Goal: Information Seeking & Learning: Learn about a topic

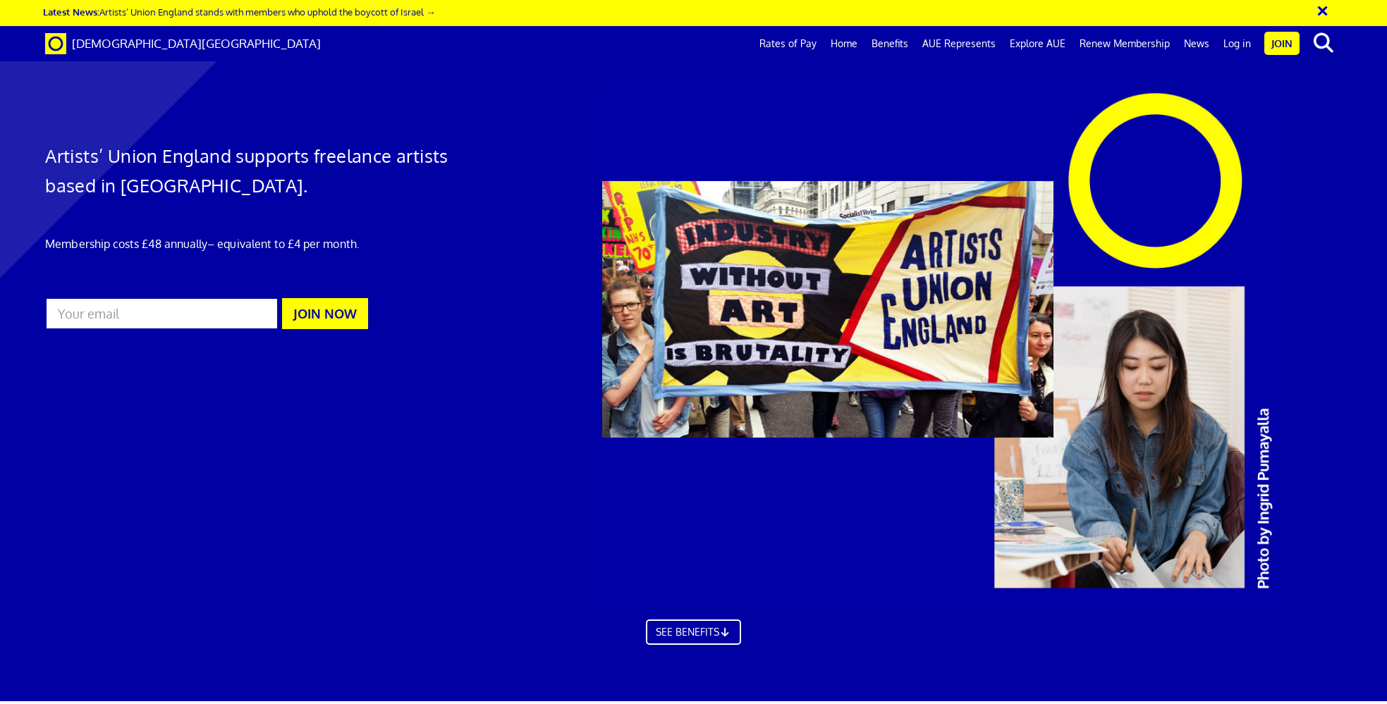
scroll to position [0, 23]
click at [800, 47] on link "Rates of Pay" at bounding box center [787, 43] width 71 height 35
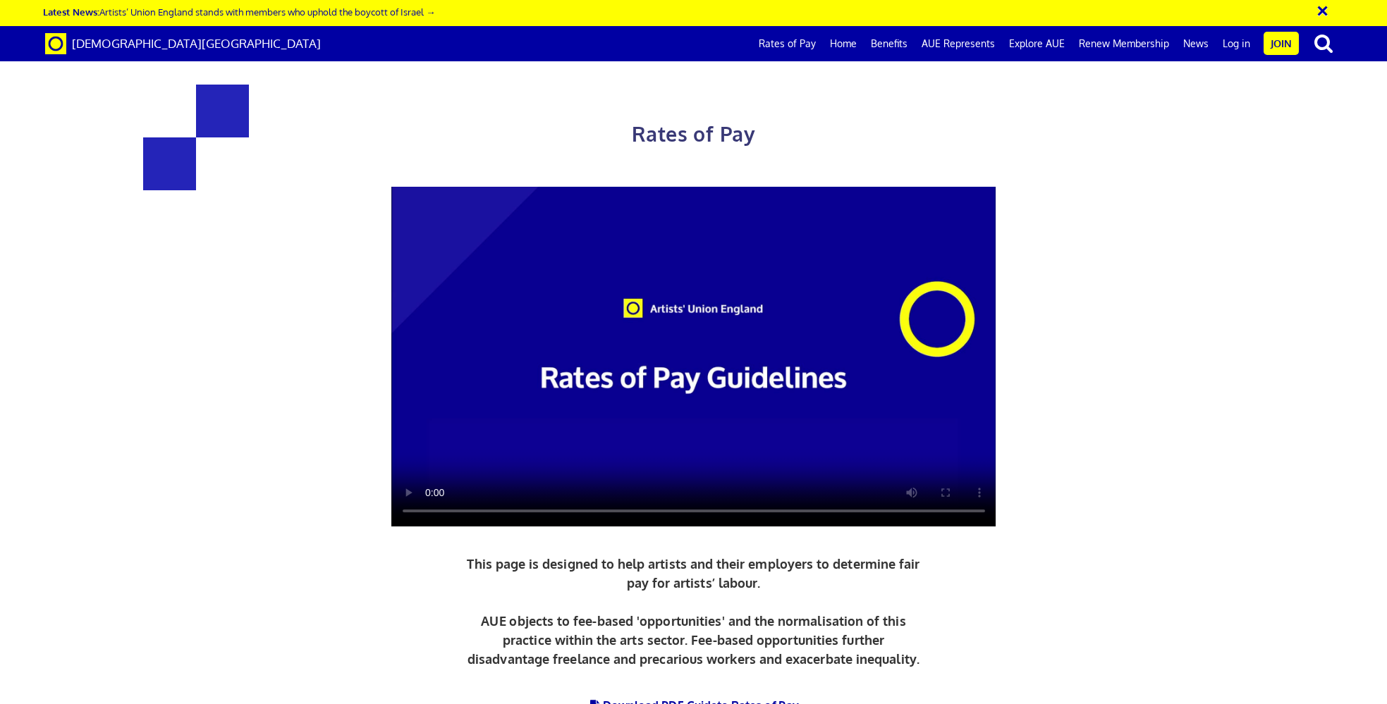
scroll to position [0, 23]
click at [429, 501] on video at bounding box center [693, 357] width 605 height 340
drag, startPoint x: 544, startPoint y: 240, endPoint x: 592, endPoint y: 226, distance: 50.2
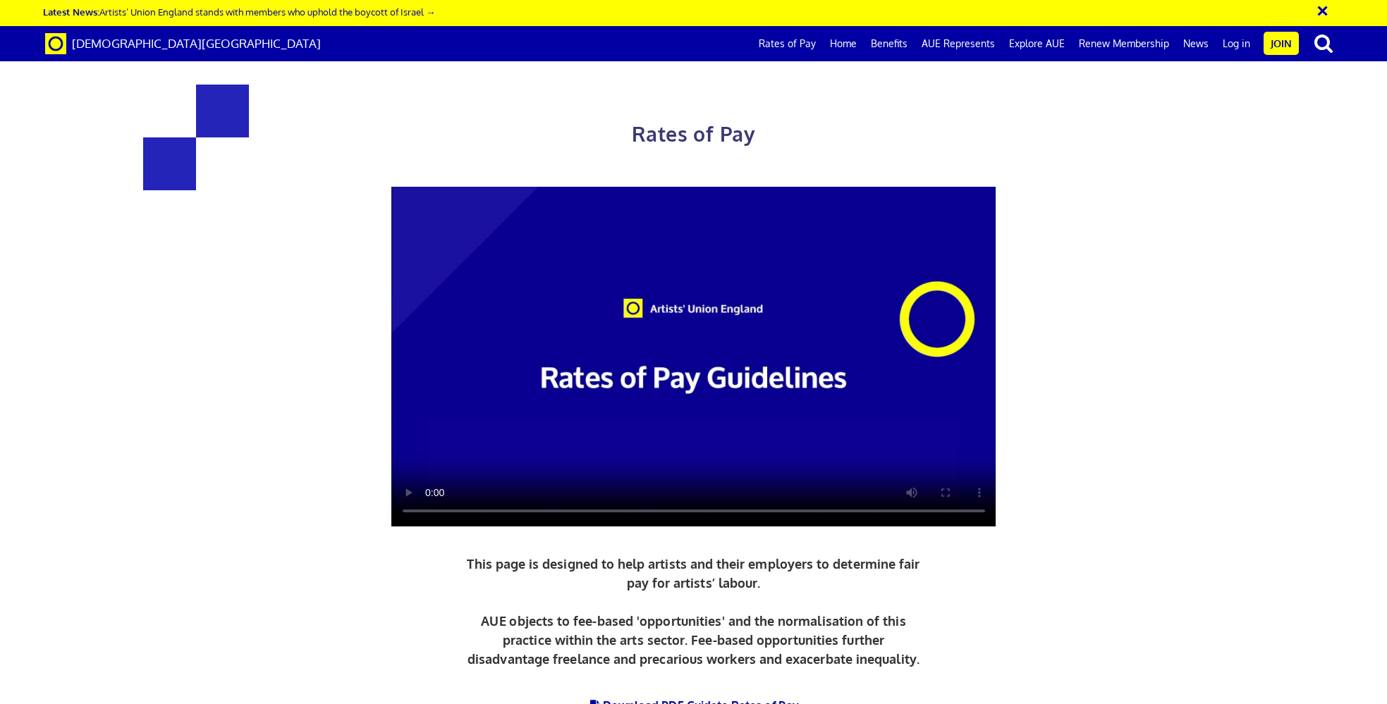
scroll to position [0, 0]
click at [899, 44] on link "Benefits" at bounding box center [889, 43] width 51 height 35
click at [730, 699] on span "to Rates of Pay" at bounding box center [758, 706] width 82 height 14
click at [1049, 46] on link "Explore AUE" at bounding box center [1037, 43] width 70 height 35
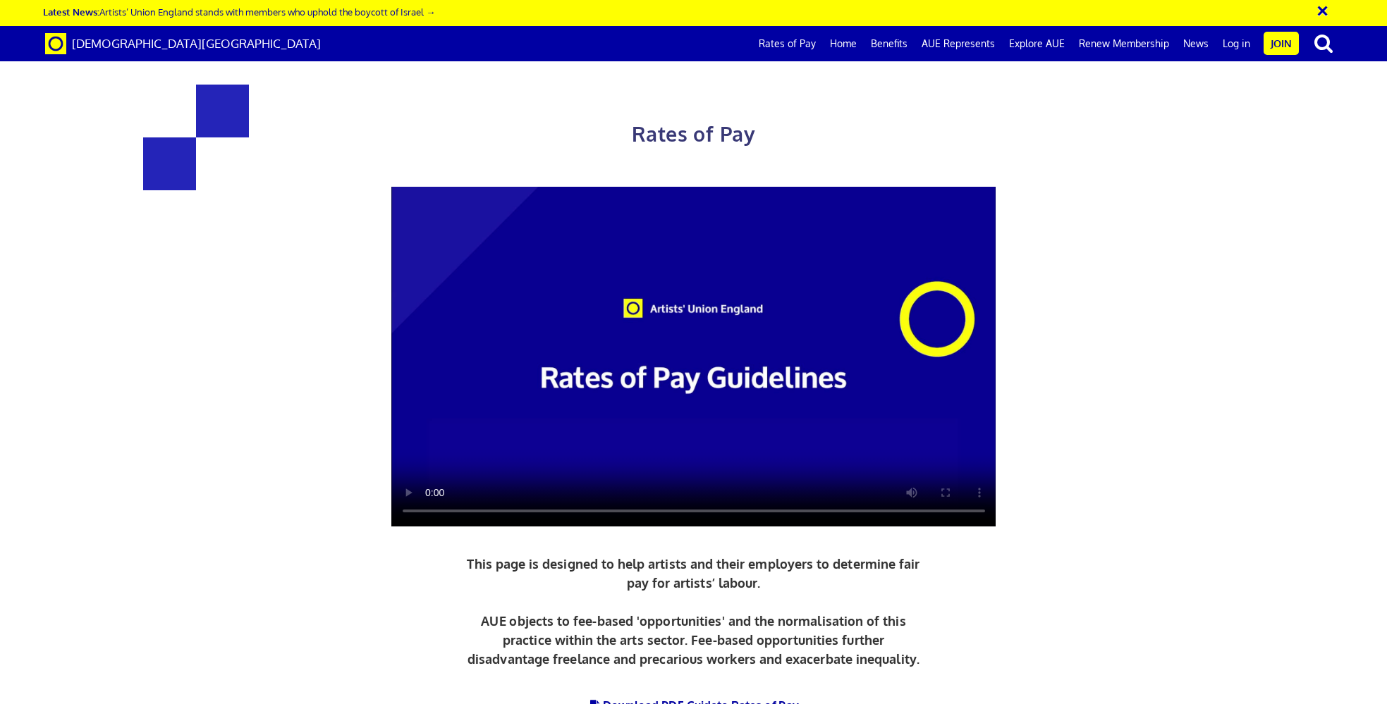
scroll to position [1023, 0]
click at [895, 38] on link "Benefits" at bounding box center [889, 43] width 51 height 35
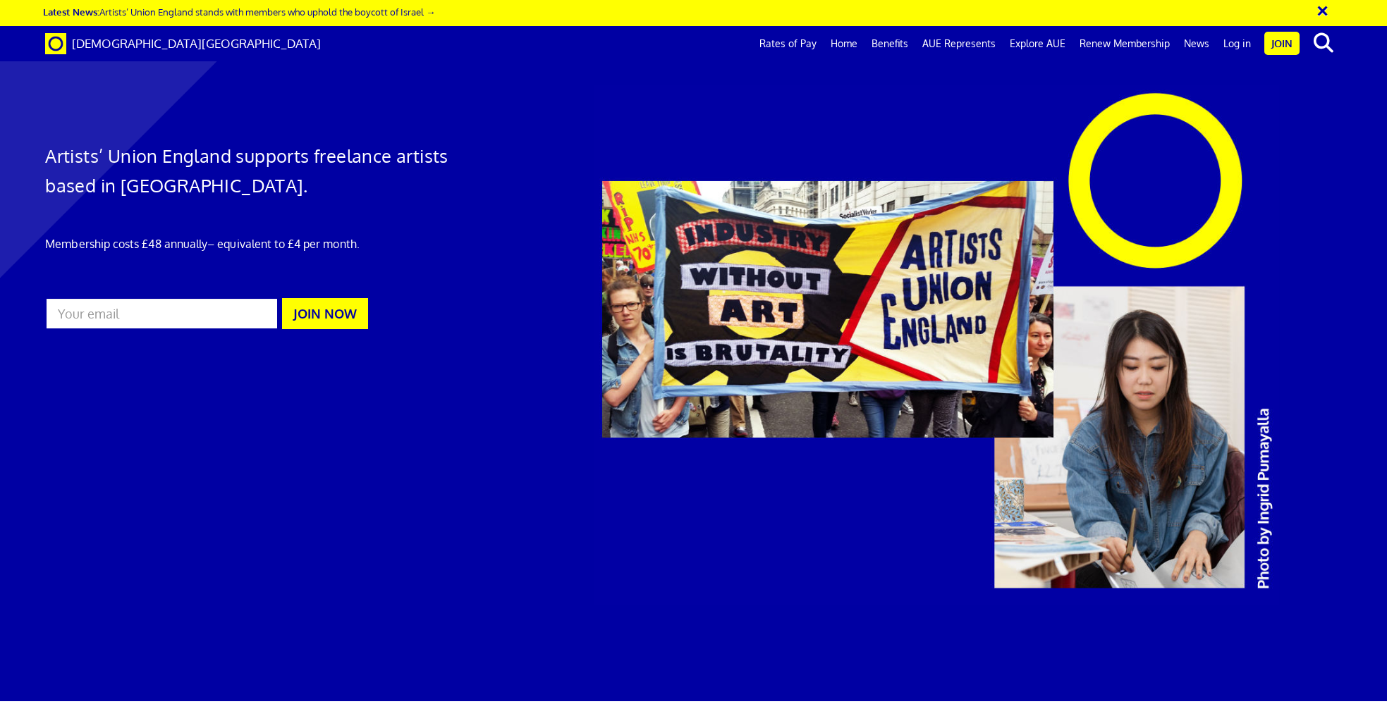
scroll to position [0, 23]
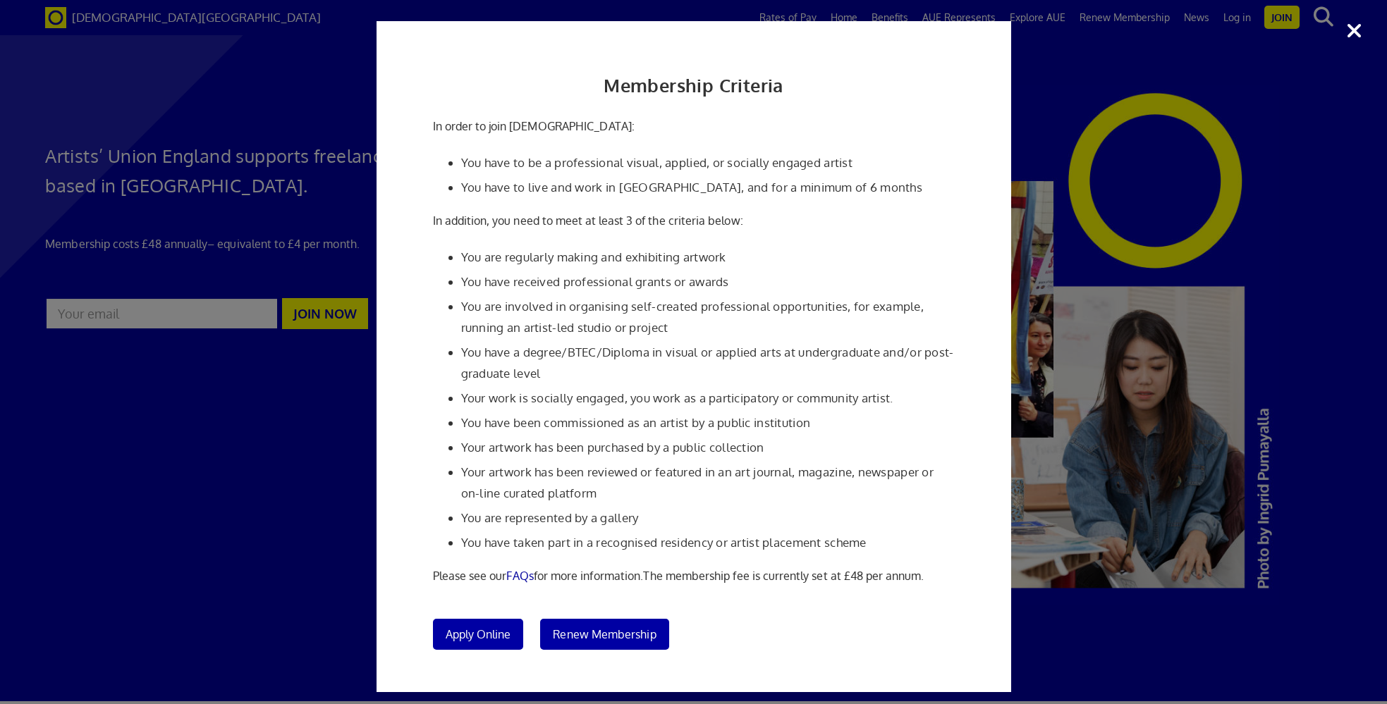
scroll to position [0, 0]
click at [1120, 648] on div "Membership Criteria In order to join Artists' Union England: You have to be a p…" at bounding box center [693, 352] width 1387 height 704
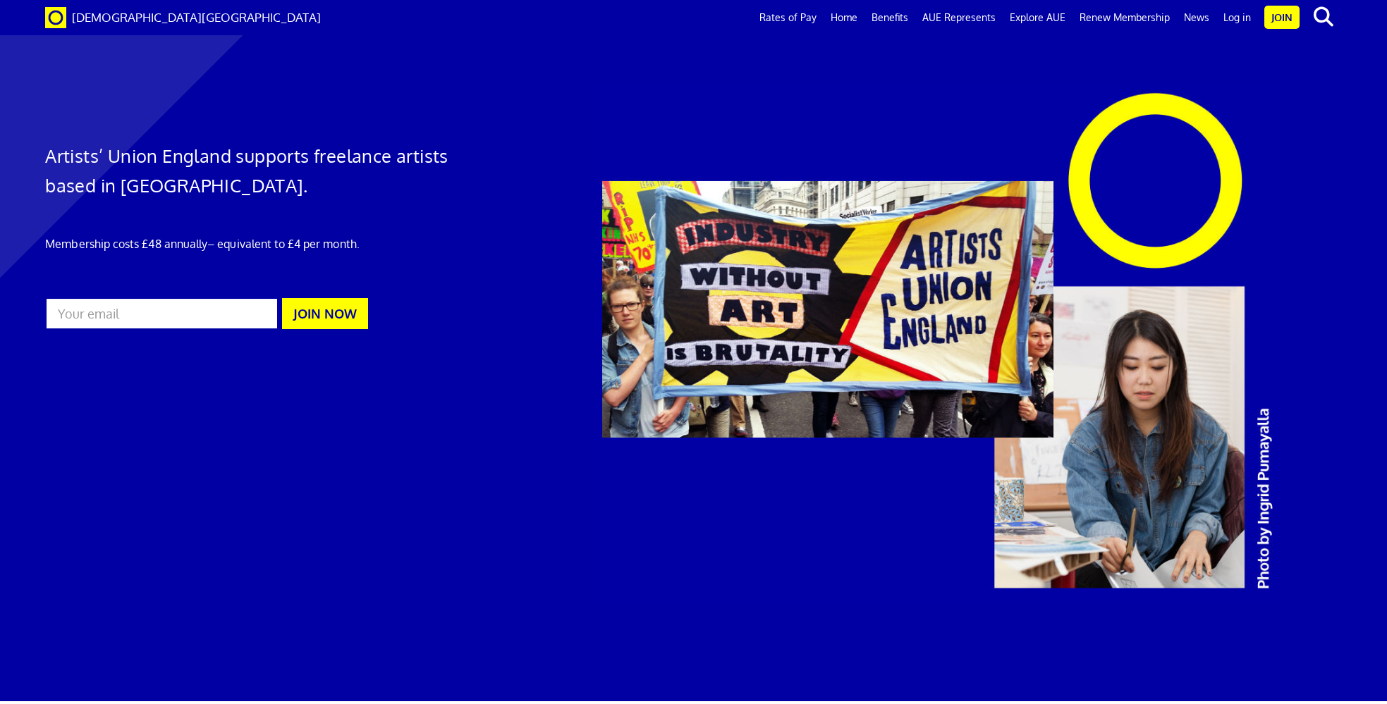
scroll to position [1451, 0]
click at [1030, 15] on link "Explore AUE" at bounding box center [1038, 17] width 70 height 35
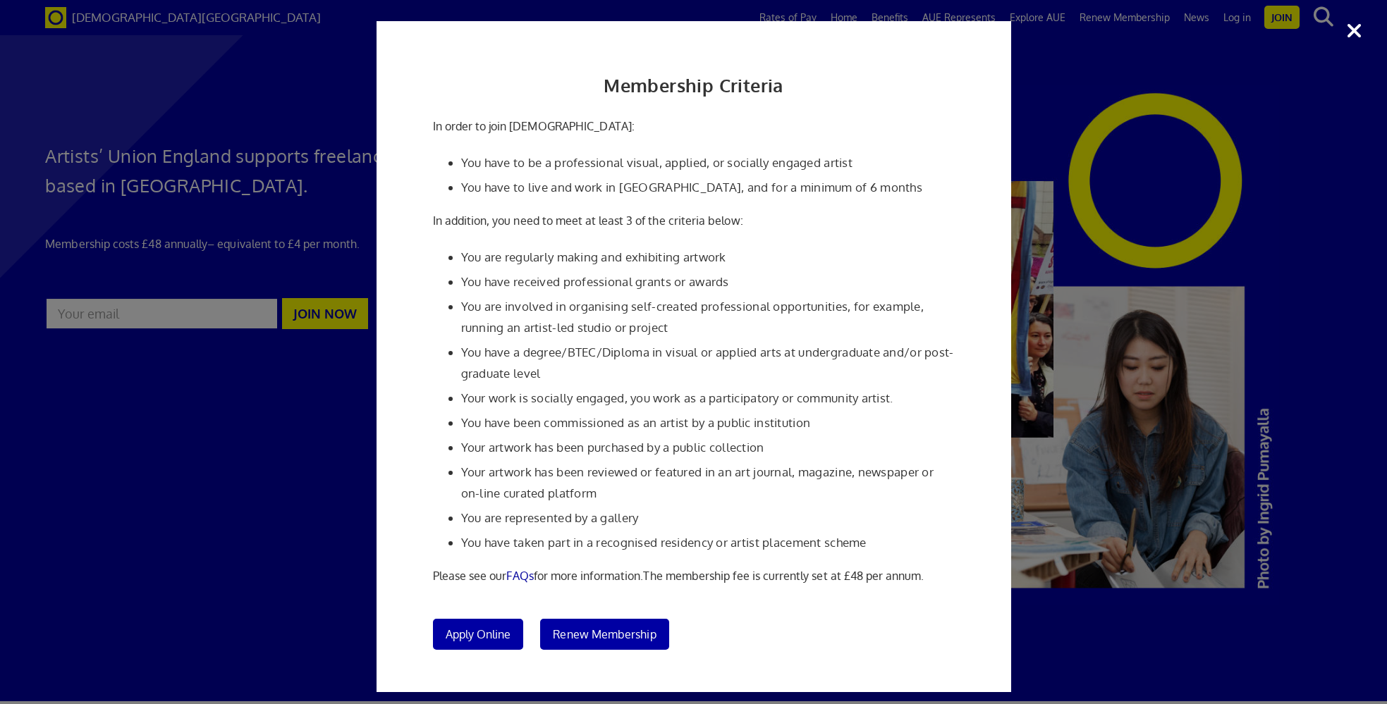
click at [1179, 677] on div "Membership Criteria In order to join Artists' Union England: You have to be a p…" at bounding box center [693, 352] width 1387 height 704
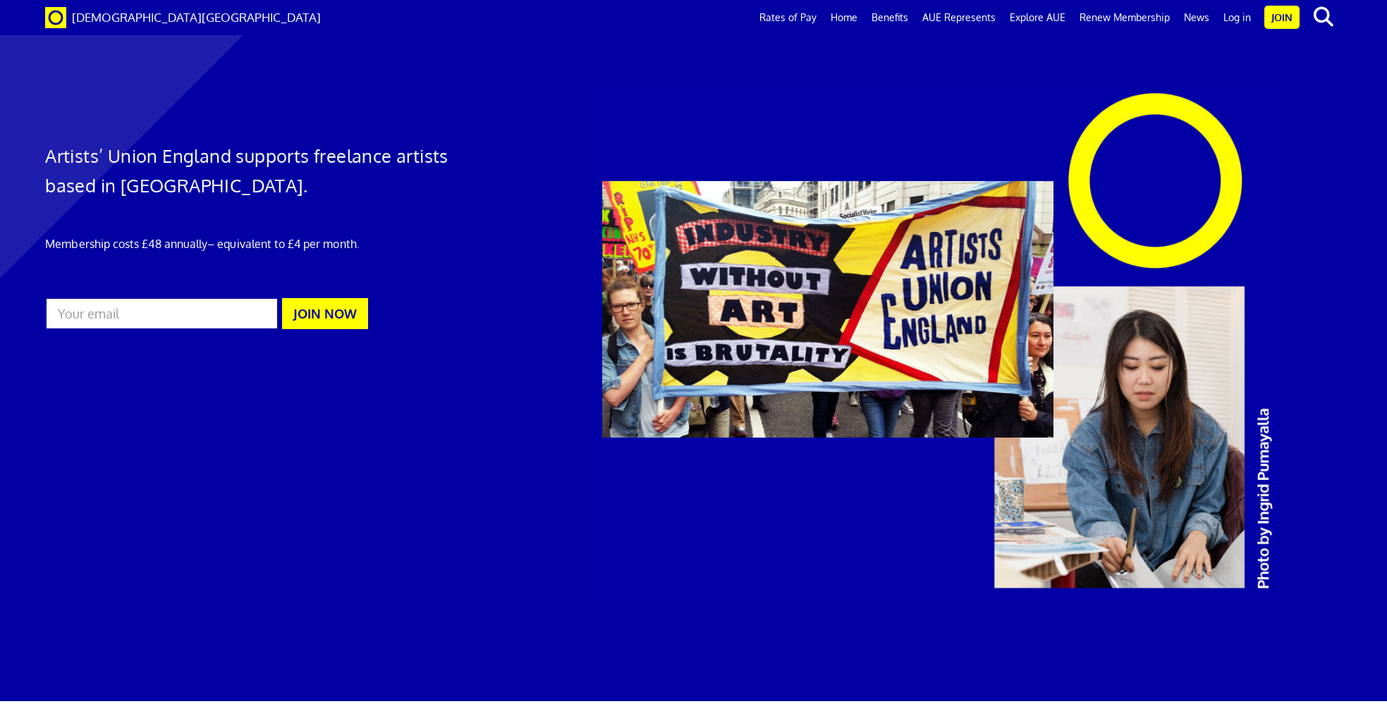
scroll to position [2738, 0]
click at [1200, 16] on link "News" at bounding box center [1196, 17] width 39 height 35
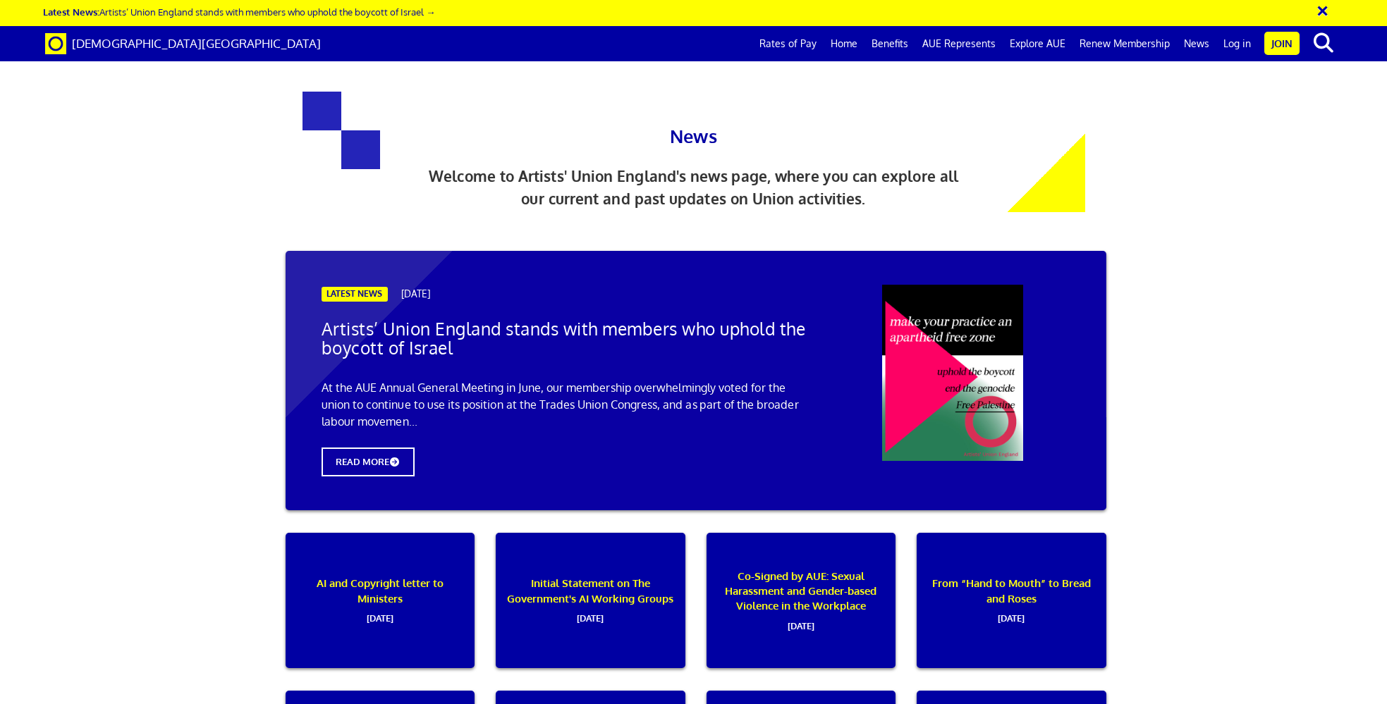
scroll to position [834, 0]
